Goal: Complete application form

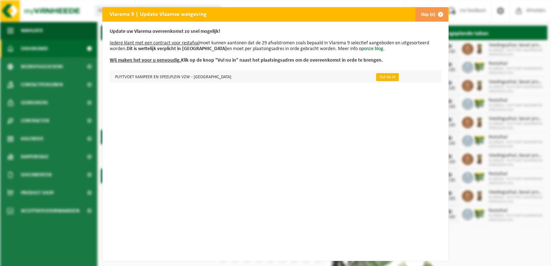
click at [376, 78] on link "Vul nu in" at bounding box center [387, 77] width 23 height 8
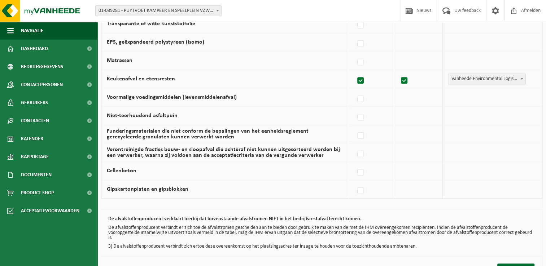
scroll to position [490, 0]
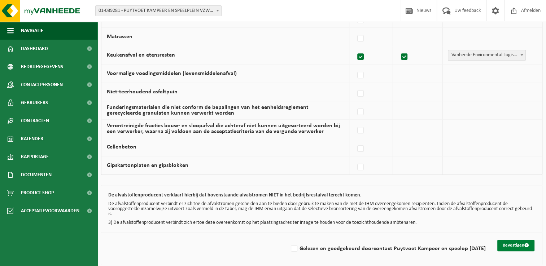
click at [514, 242] on button "Bevestigen" at bounding box center [515, 246] width 37 height 12
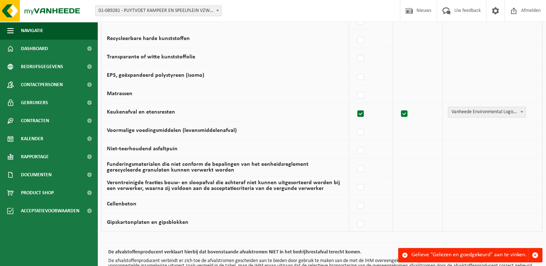
scroll to position [490, 0]
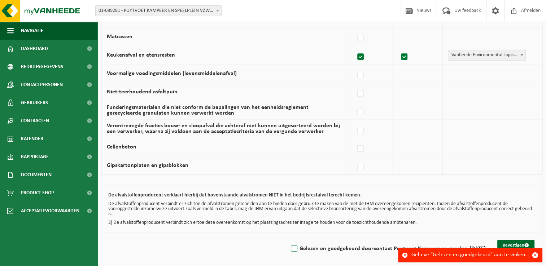
click at [290, 248] on label "Gelezen en goedgekeurd door contact Puytvoet Kampeer en speel op 29/08/25" at bounding box center [387, 249] width 196 height 11
click at [288, 240] on input "Gelezen en goedgekeurd door contact Puytvoet Kampeer en speel op 29/08/25" at bounding box center [288, 240] width 0 height 0
checkbox input "true"
click at [520, 241] on button "Bevestigen" at bounding box center [515, 246] width 37 height 12
